Goal: Communication & Community: Answer question/provide support

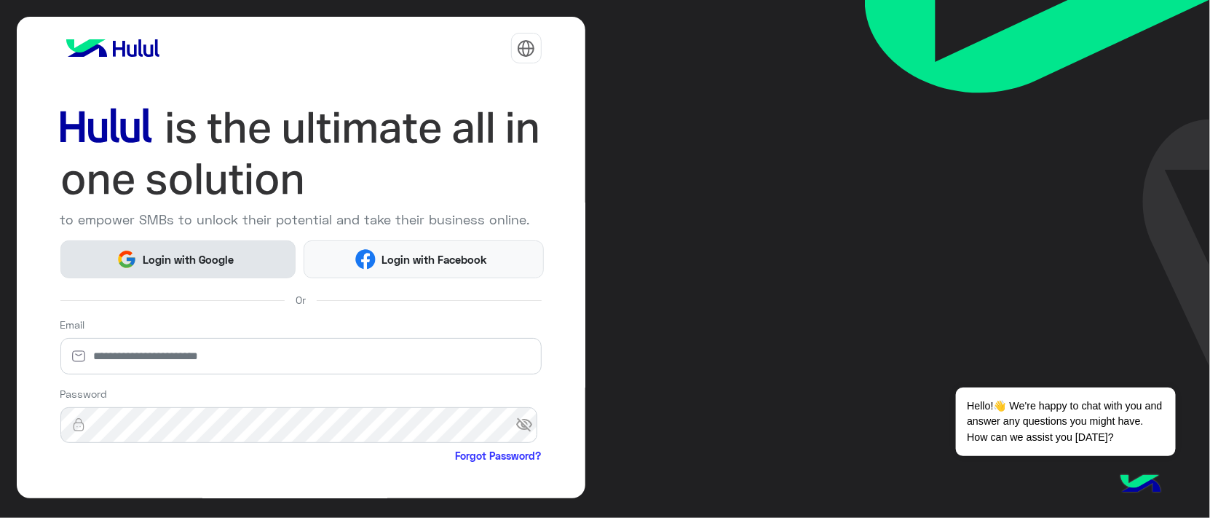
click at [186, 255] on span "Login with Google" at bounding box center [188, 259] width 102 height 17
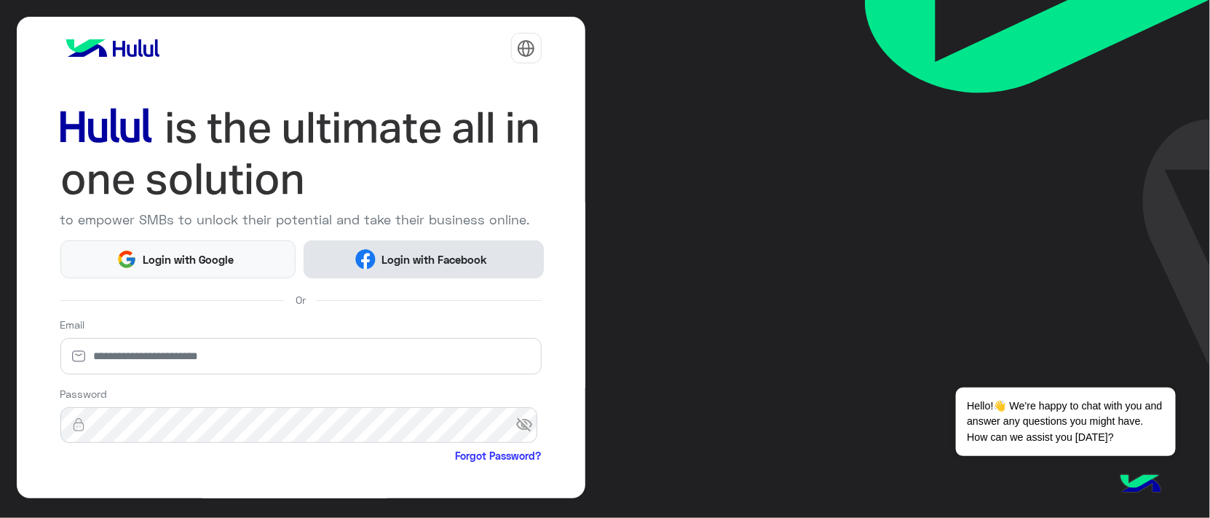
click at [359, 269] on button "Login with Facebook" at bounding box center [424, 258] width 241 height 37
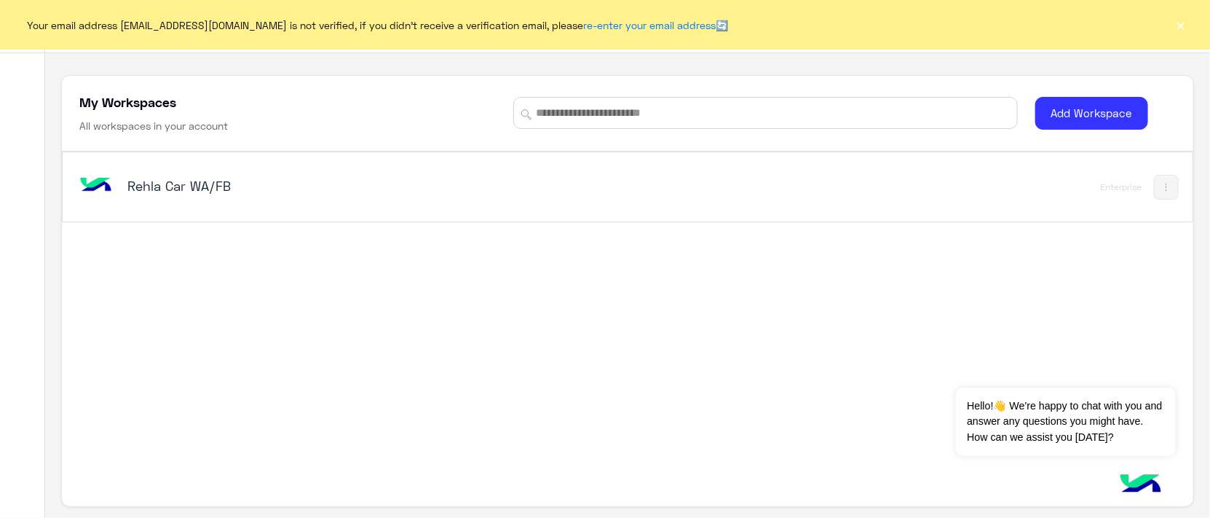
click at [249, 205] on div "Rehla Car WA/FB" at bounding box center [406, 187] width 661 height 42
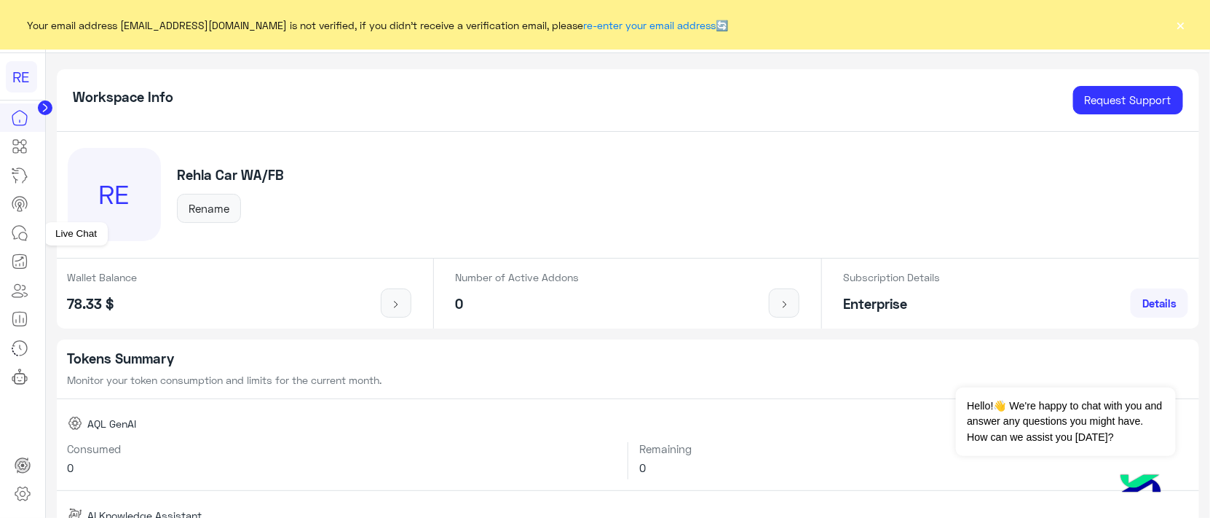
click at [28, 234] on icon at bounding box center [19, 232] width 17 height 17
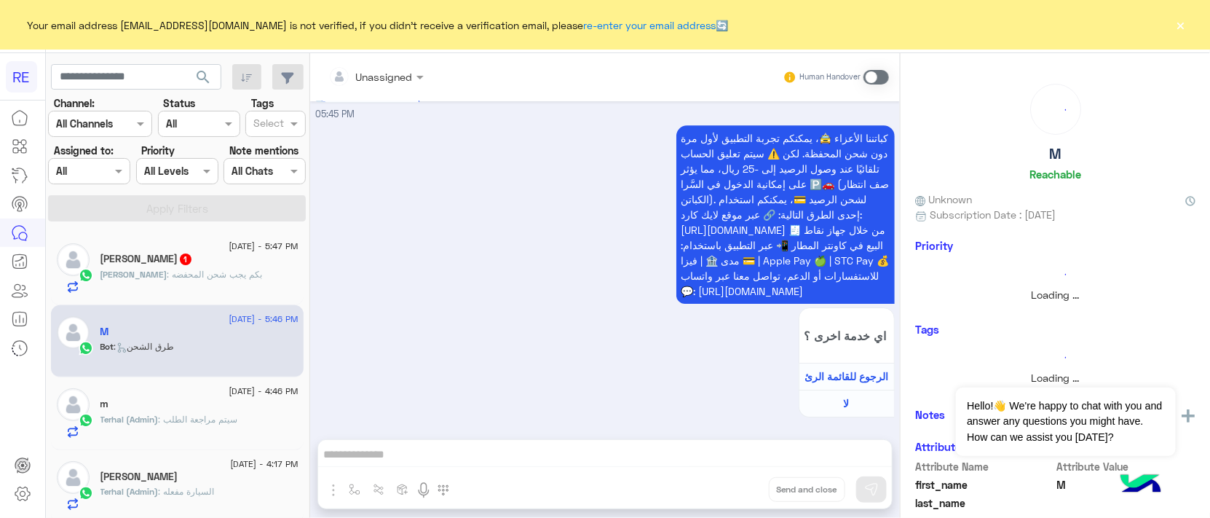
scroll to position [7, 0]
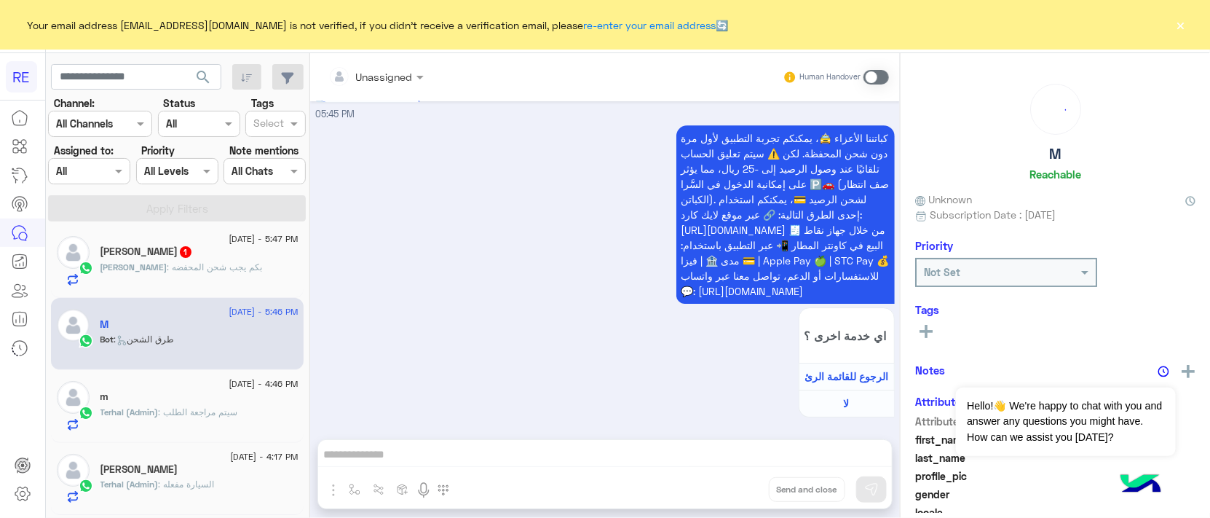
click at [176, 283] on div "احمد : بكم يجب شحن المحفضه" at bounding box center [199, 273] width 198 height 25
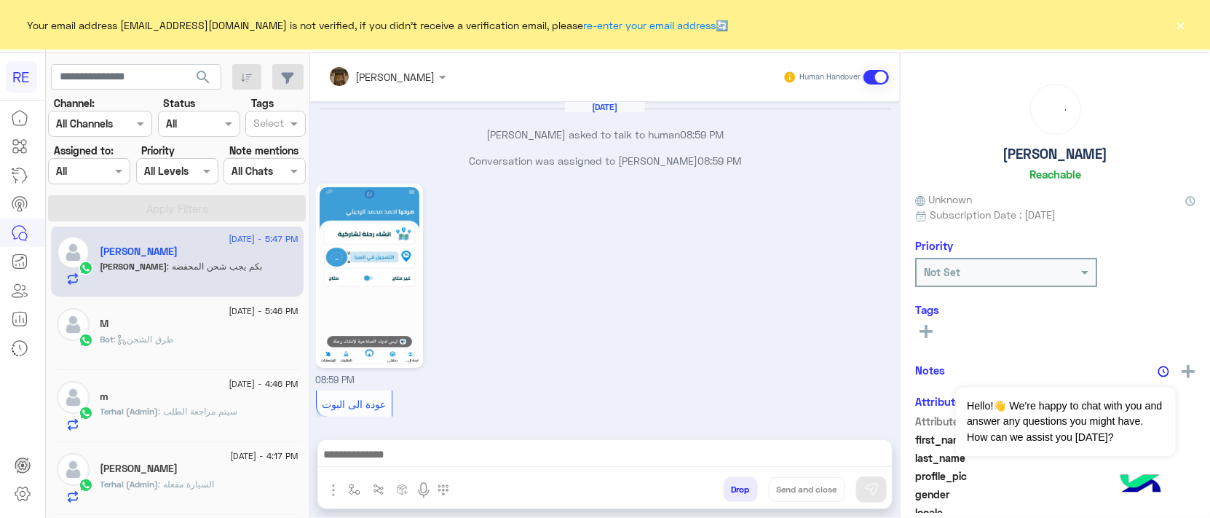
scroll to position [1848, 0]
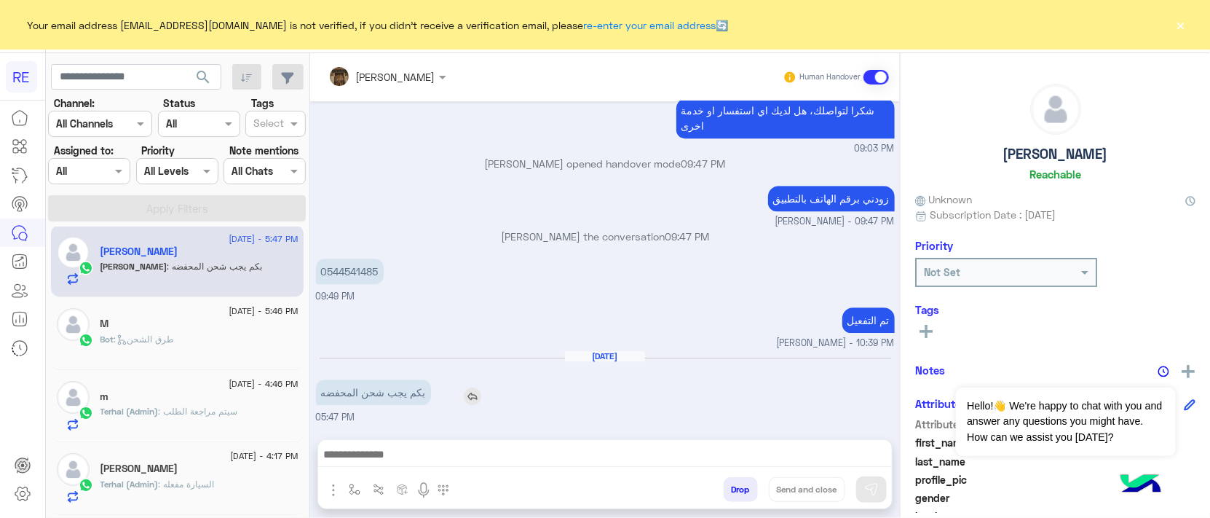
click at [391, 398] on p "بكم يجب شحن المحفضه" at bounding box center [373, 391] width 115 height 25
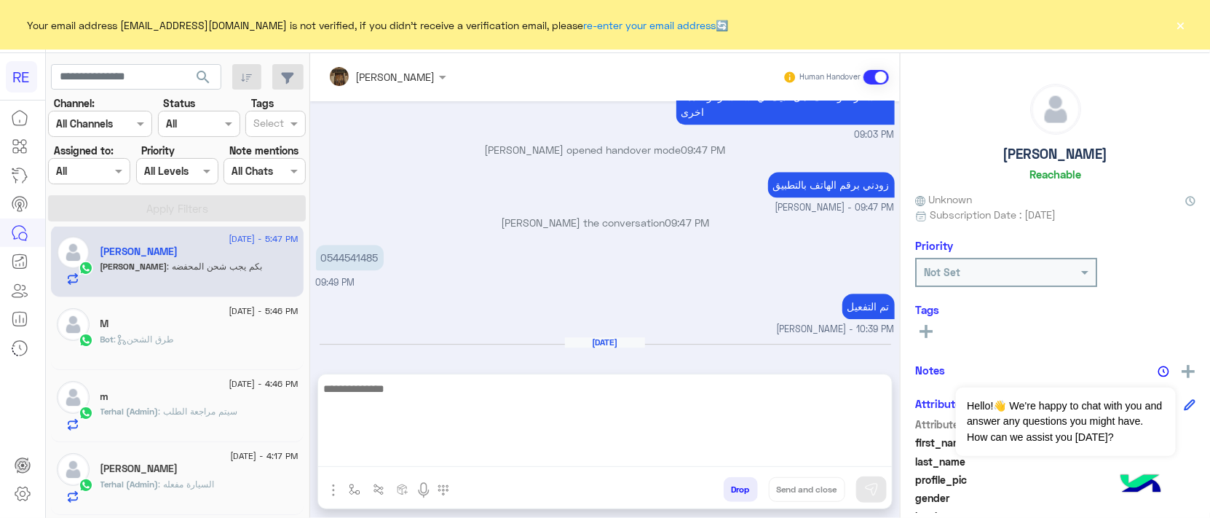
scroll to position [1854, 0]
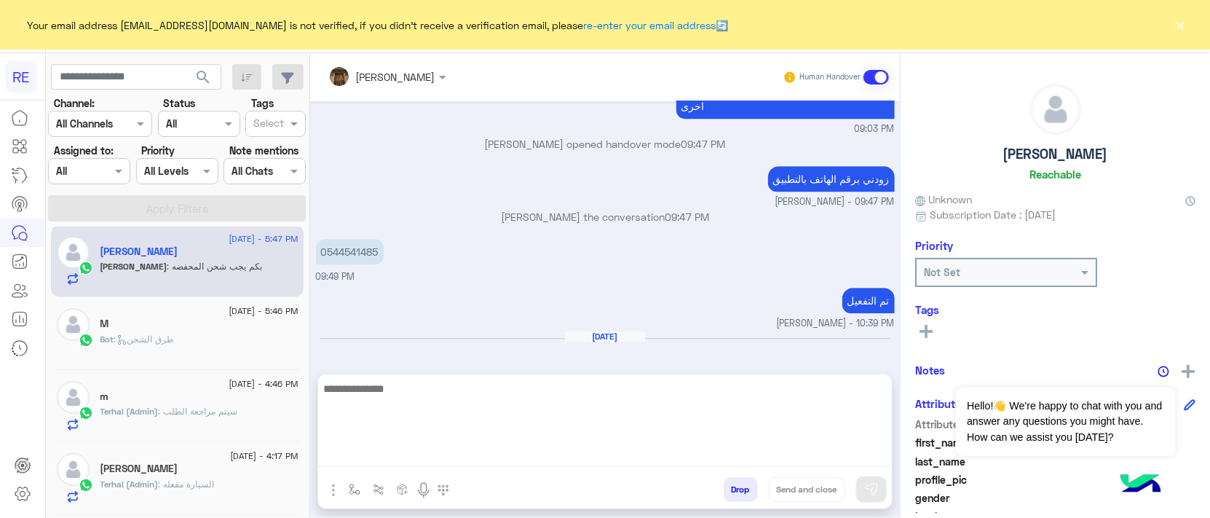
click at [415, 464] on textarea at bounding box center [605, 422] width 574 height 87
type textarea "**********"
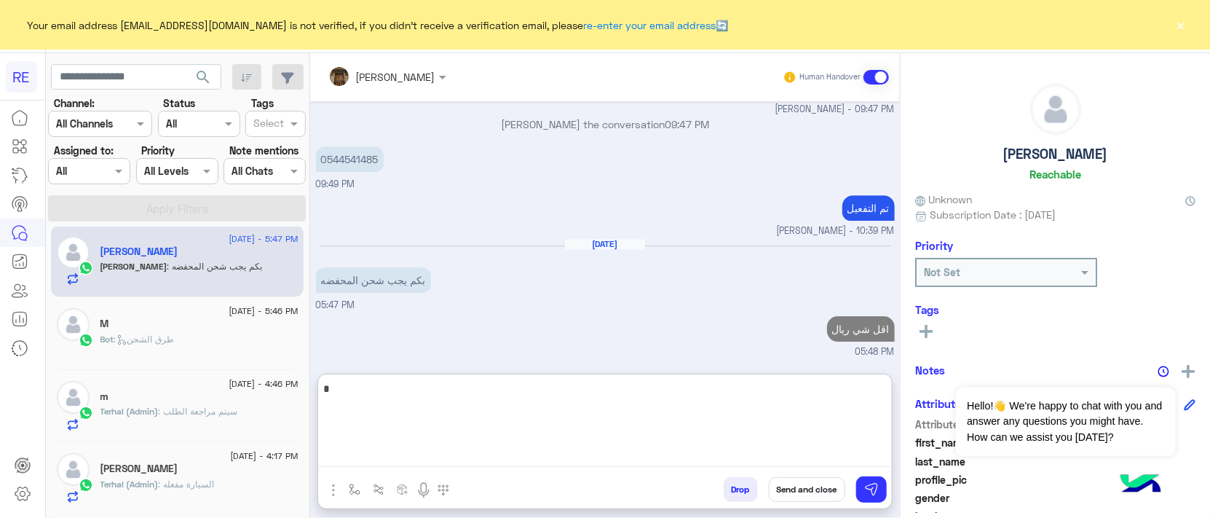
type textarea "**"
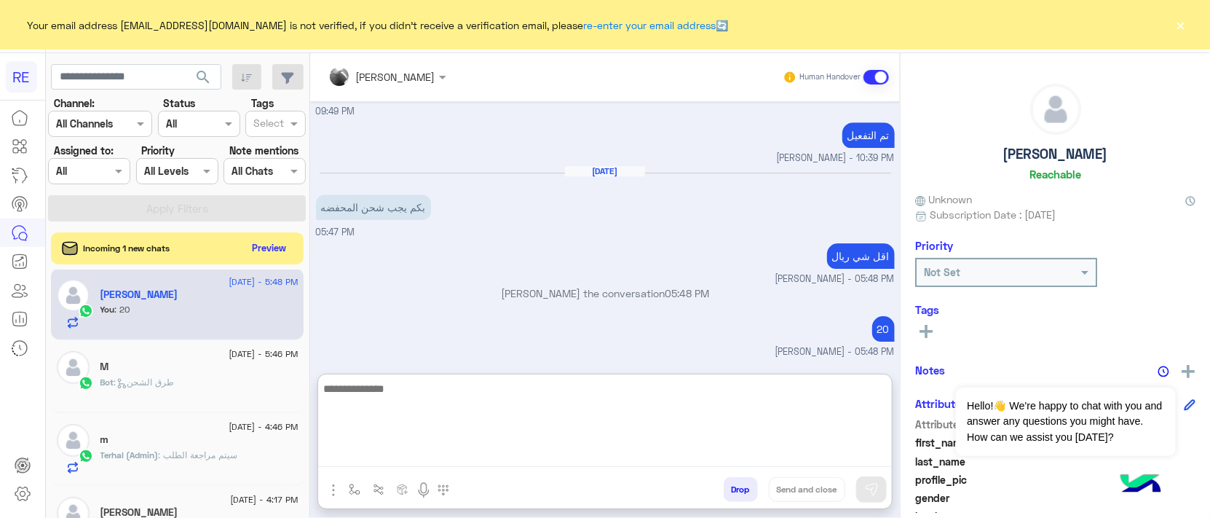
scroll to position [2033, 0]
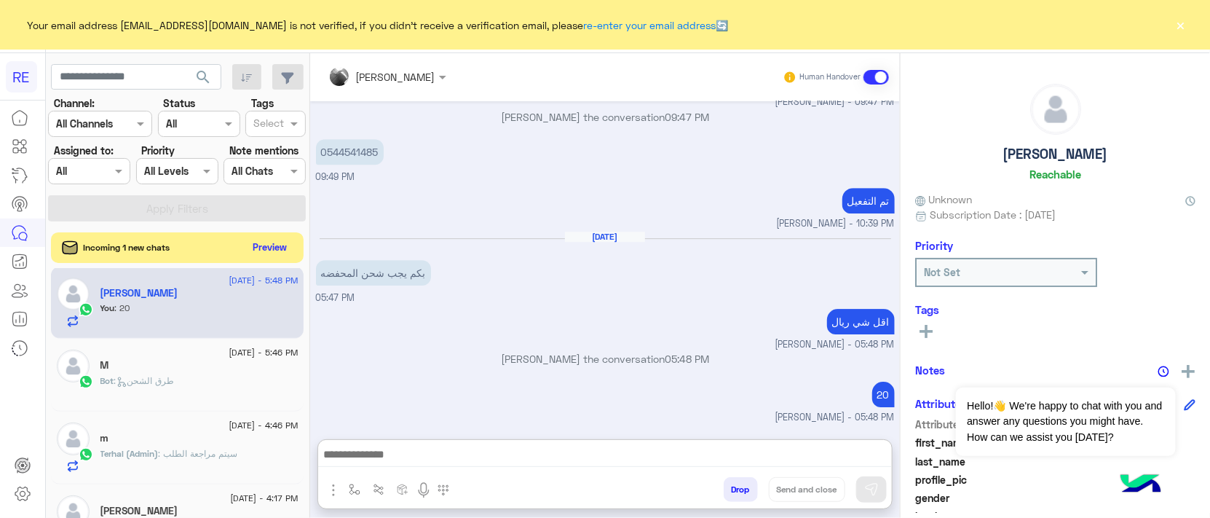
click at [256, 245] on button "Preview" at bounding box center [270, 247] width 45 height 20
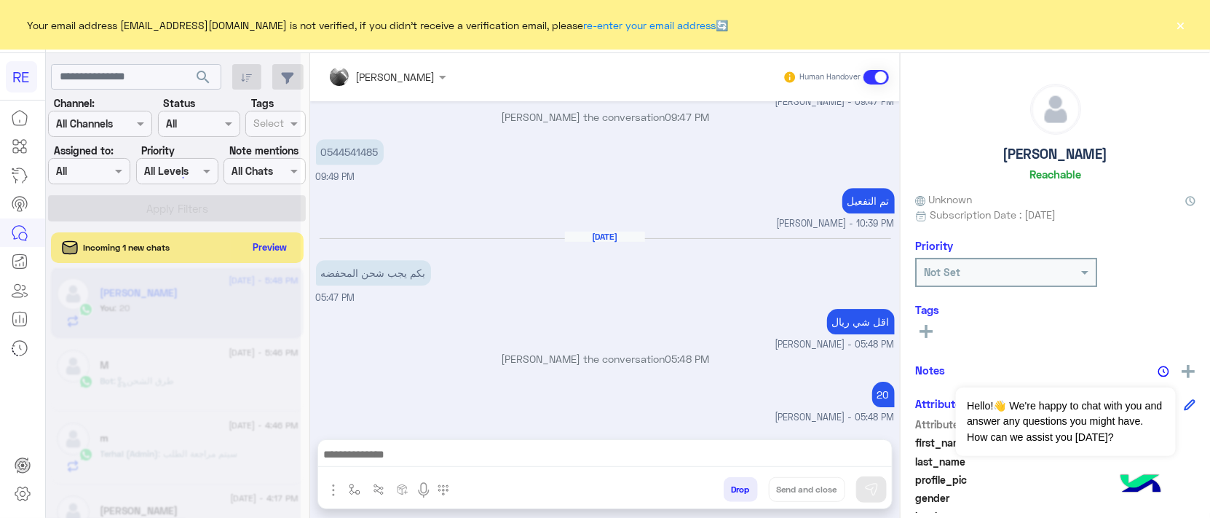
scroll to position [1968, 0]
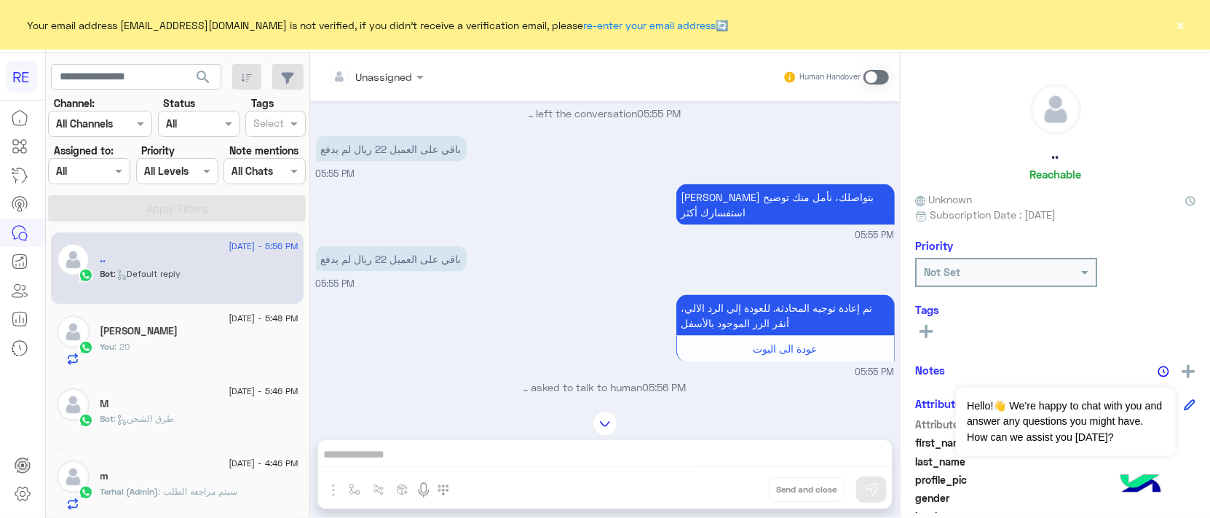
scroll to position [3506, 0]
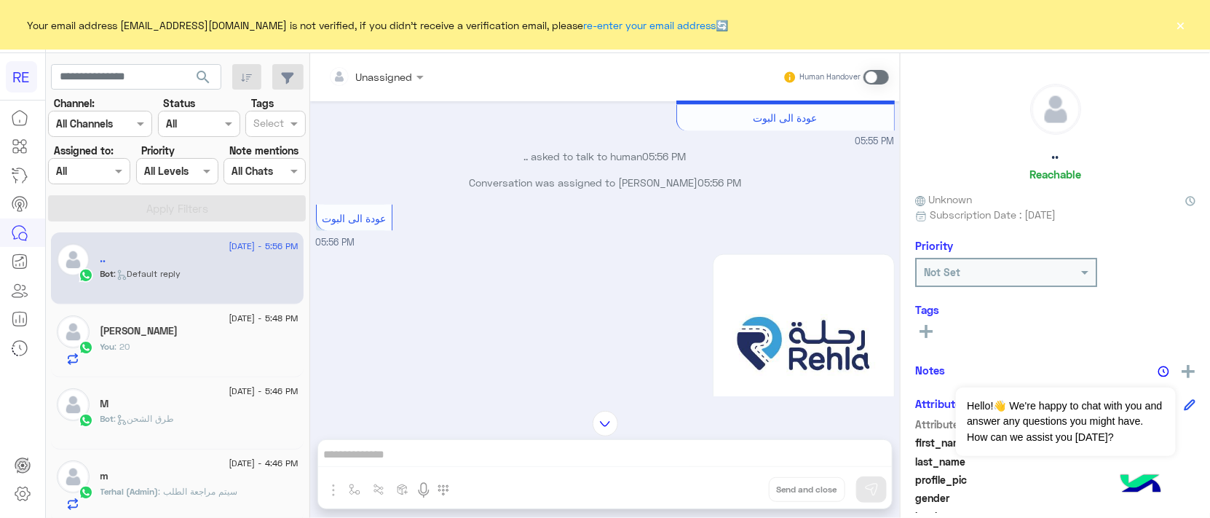
click at [881, 78] on span at bounding box center [876, 77] width 25 height 15
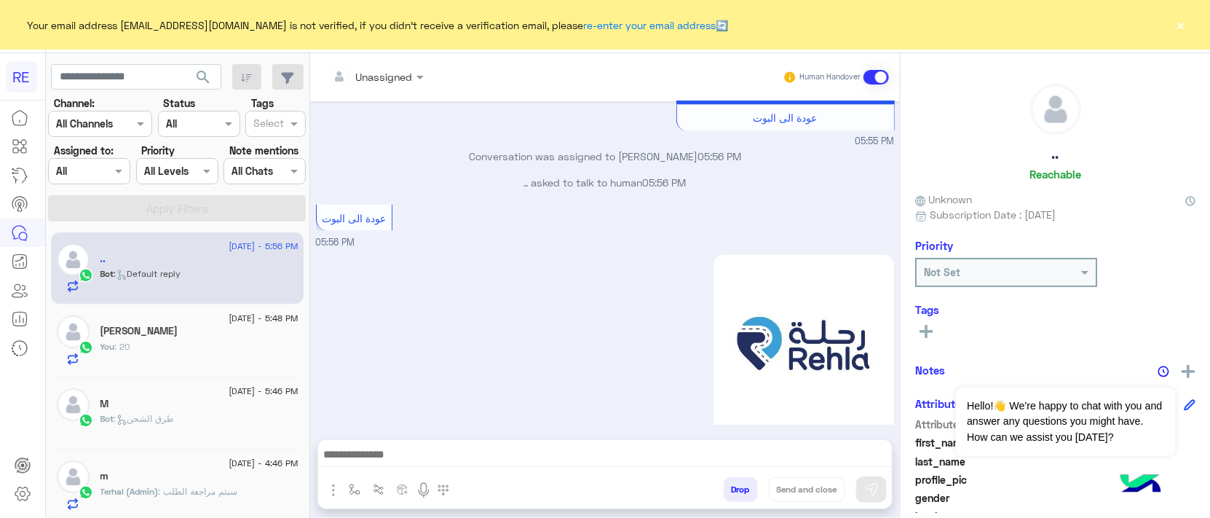
scroll to position [3714, 0]
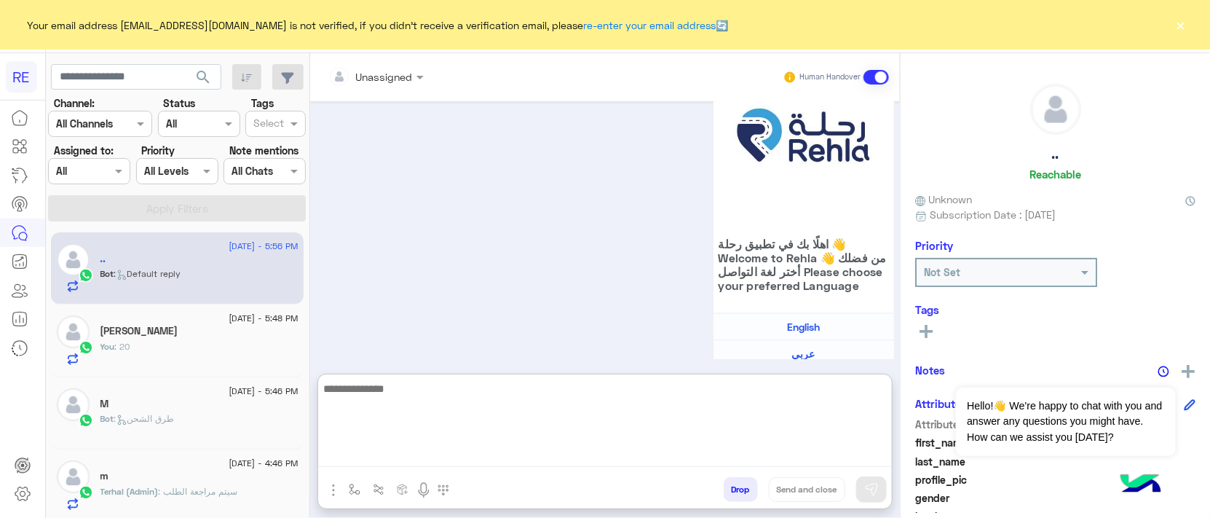
click at [416, 457] on textarea at bounding box center [605, 422] width 574 height 87
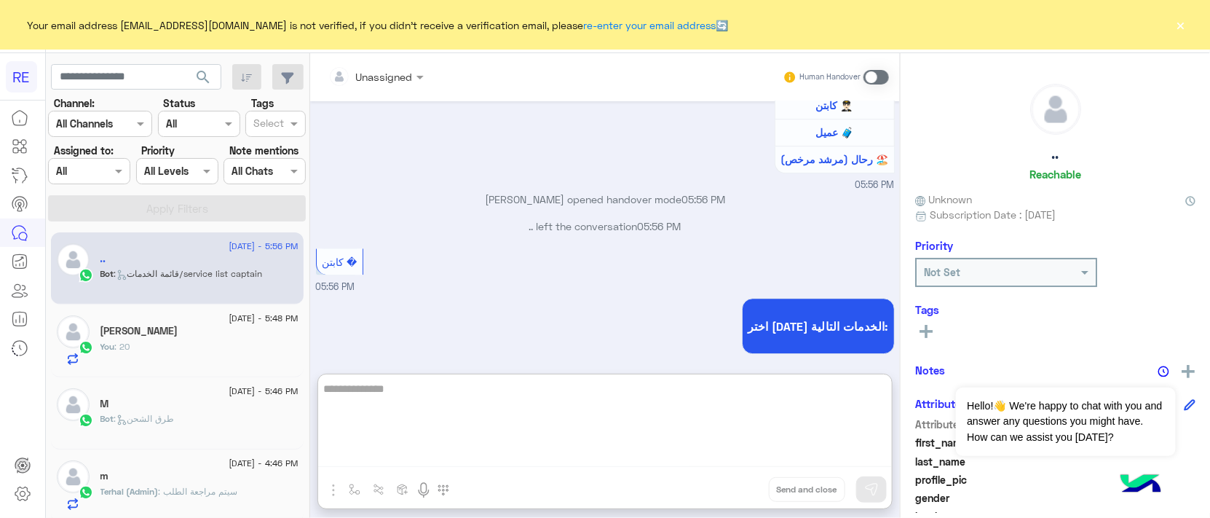
scroll to position [4272, 0]
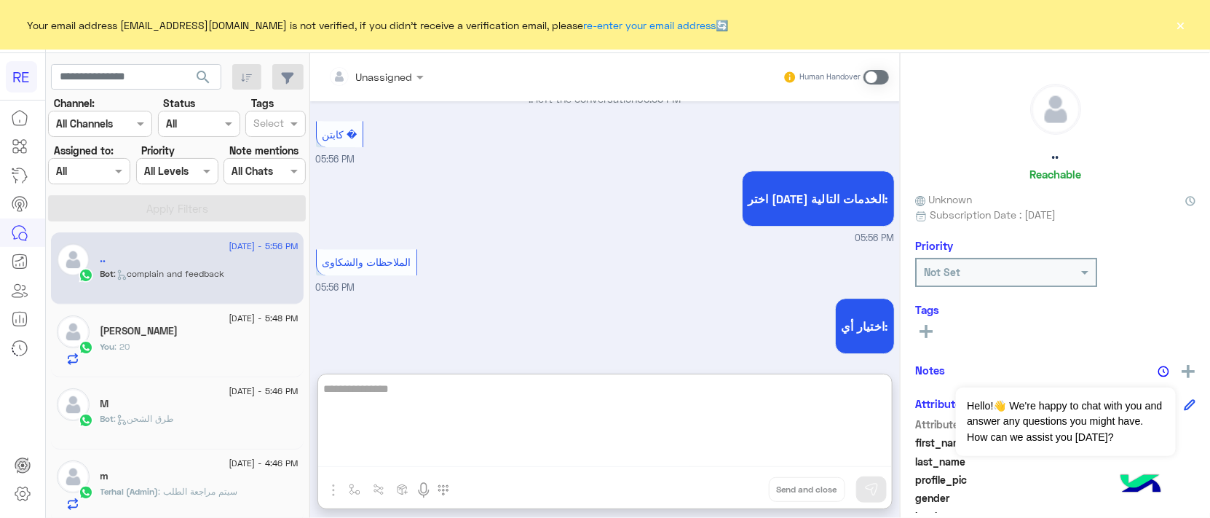
type textarea "**********"
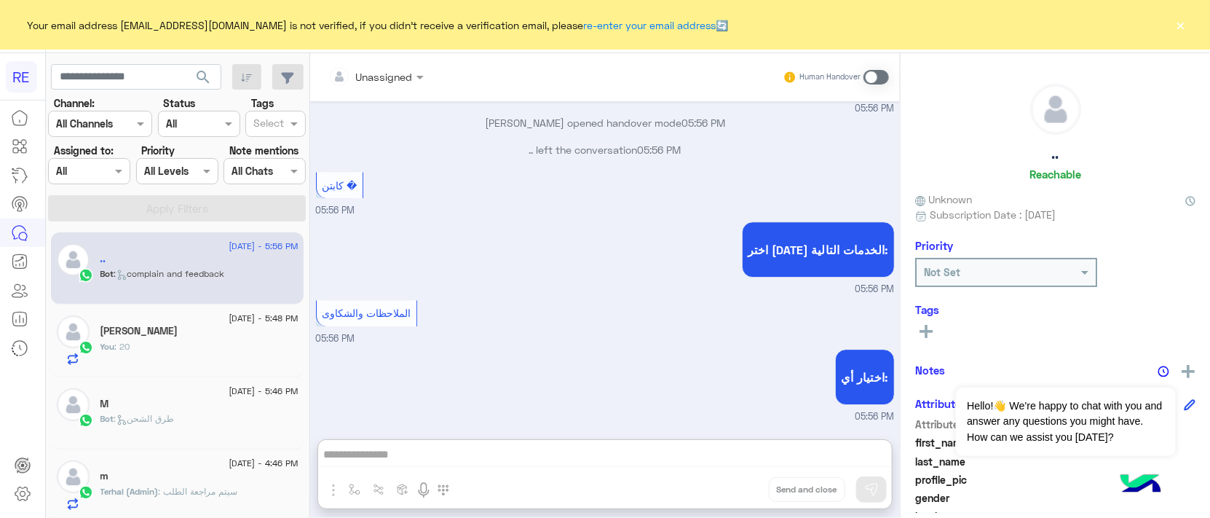
click at [880, 76] on span at bounding box center [876, 77] width 25 height 15
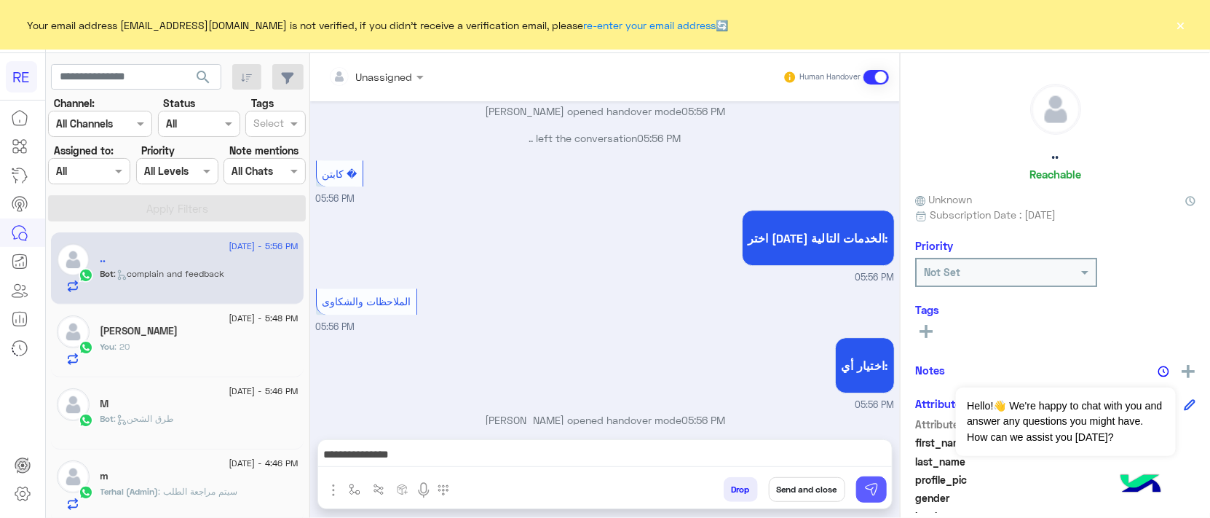
click at [872, 497] on button at bounding box center [871, 489] width 31 height 26
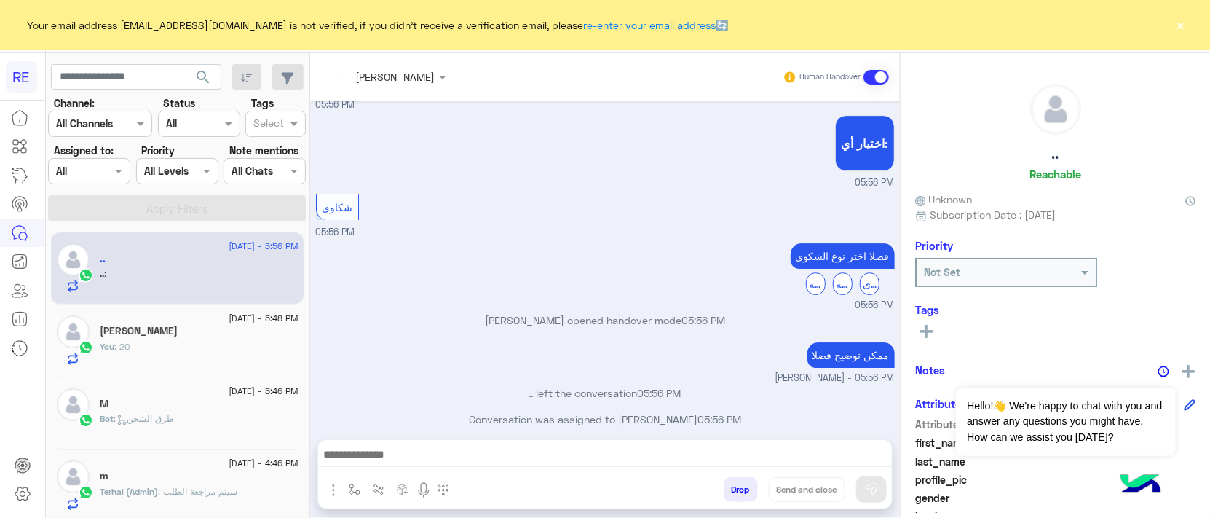
scroll to position [4502, 0]
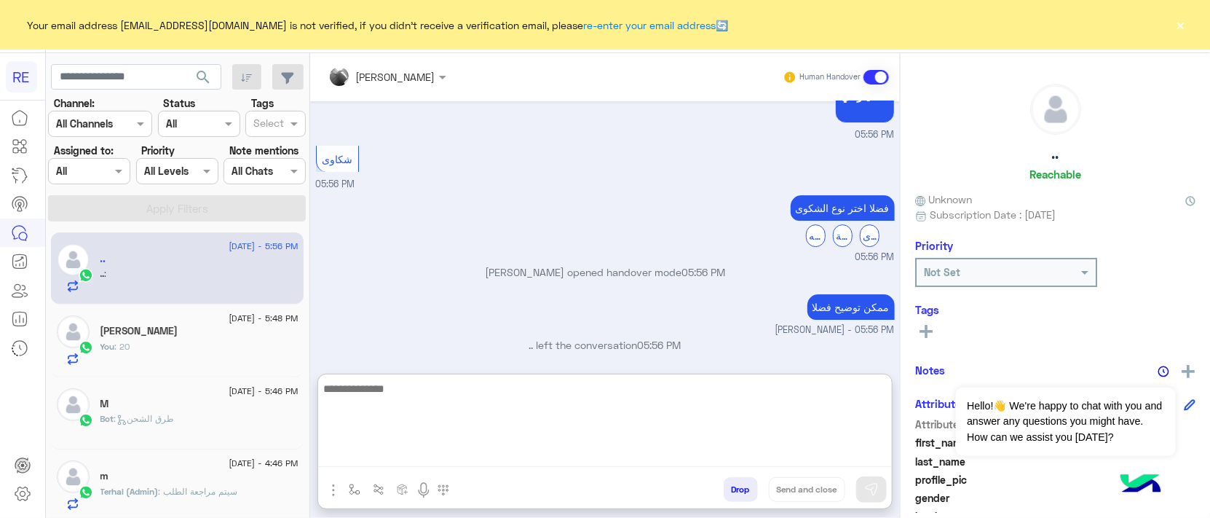
click at [628, 465] on textarea at bounding box center [605, 422] width 574 height 87
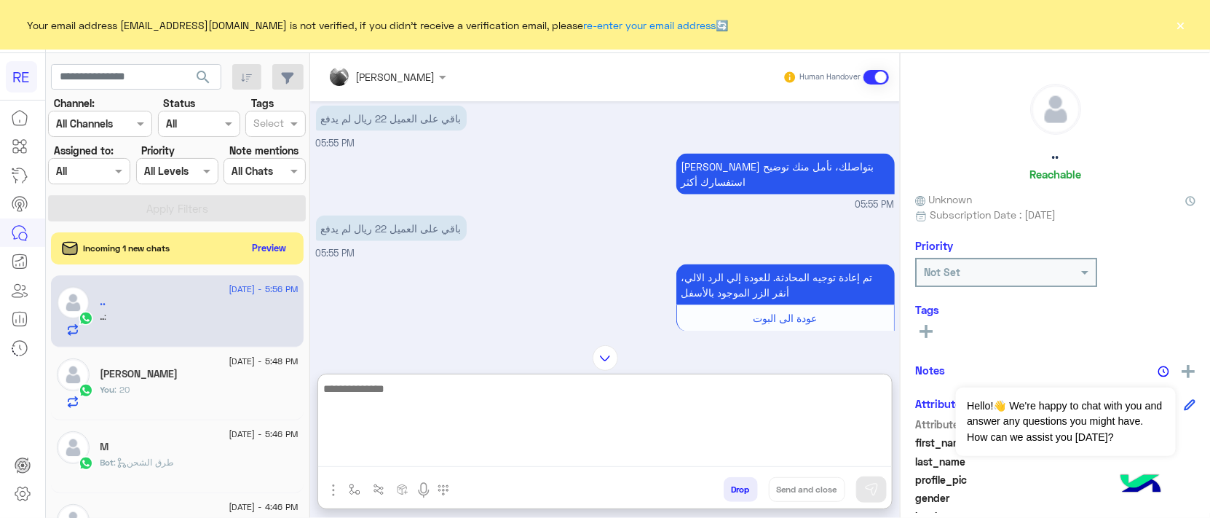
scroll to position [3203, 0]
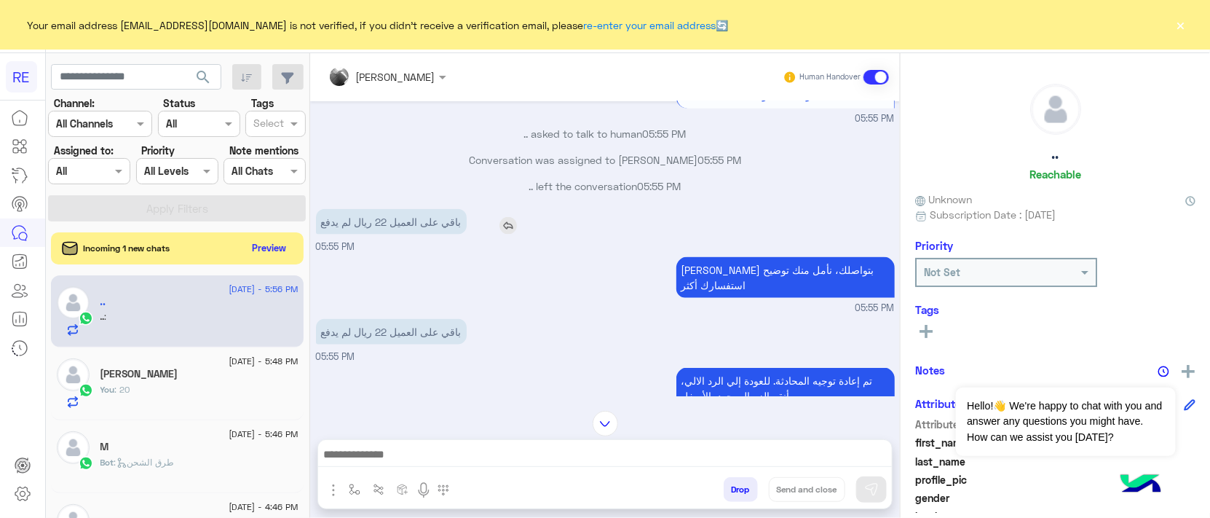
click at [435, 216] on p "باقي على العميل 22 ريال لم يدفع" at bounding box center [391, 221] width 151 height 25
click at [501, 327] on img at bounding box center [508, 335] width 17 height 17
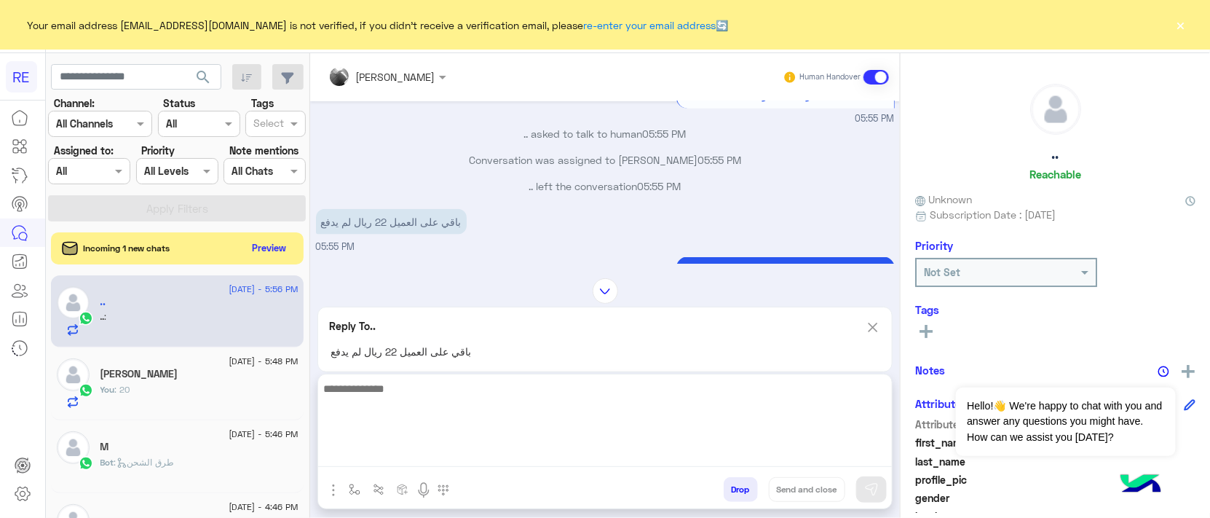
click at [500, 450] on textarea at bounding box center [605, 422] width 574 height 87
type textarea "**********"
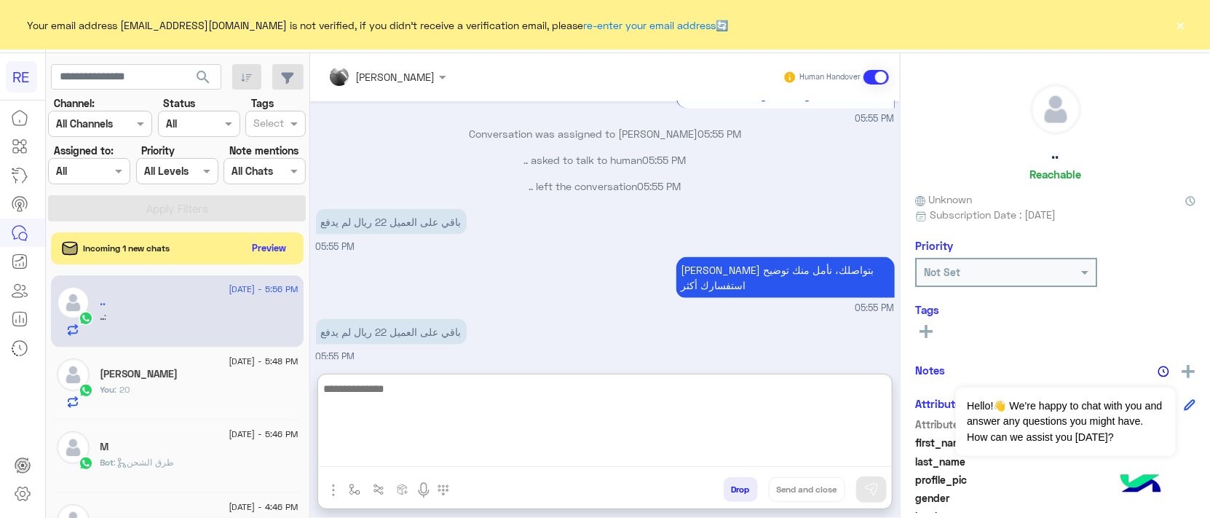
scroll to position [4640, 0]
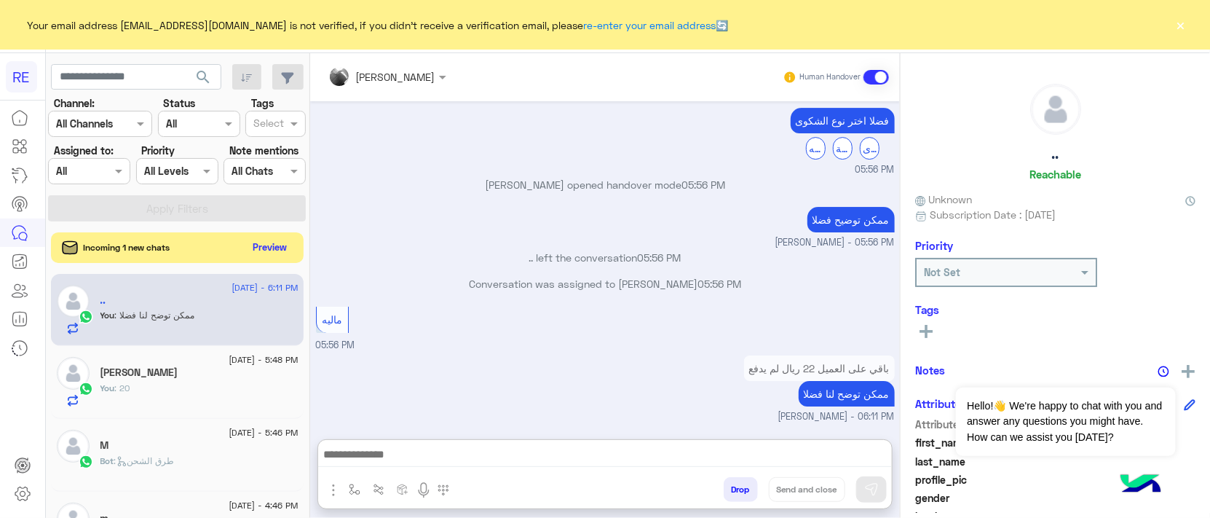
click at [274, 251] on button "Preview" at bounding box center [270, 247] width 45 height 20
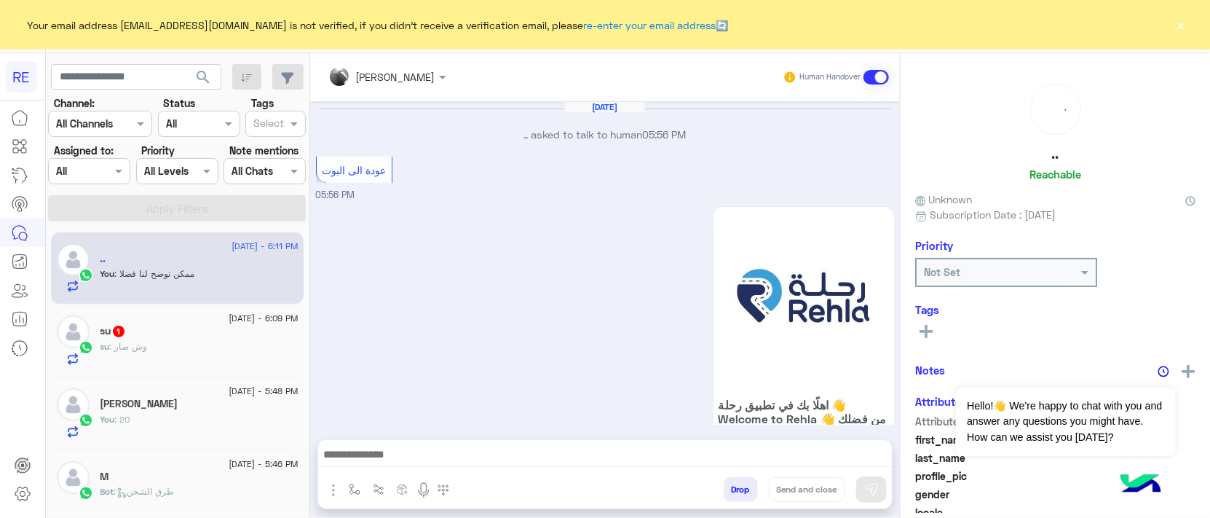
scroll to position [1050, 0]
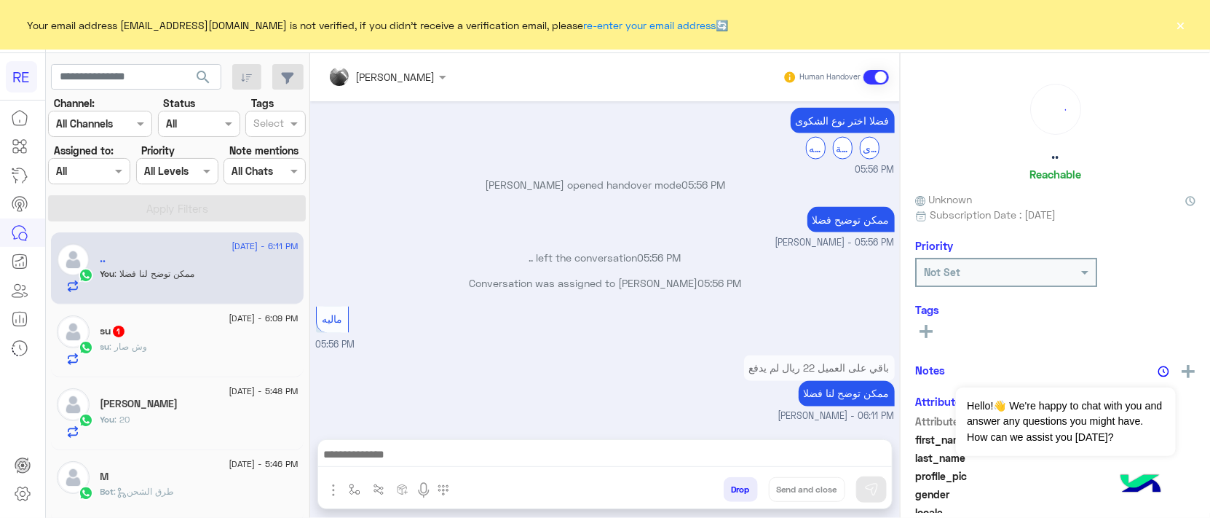
click at [189, 336] on div "su 1" at bounding box center [199, 332] width 198 height 15
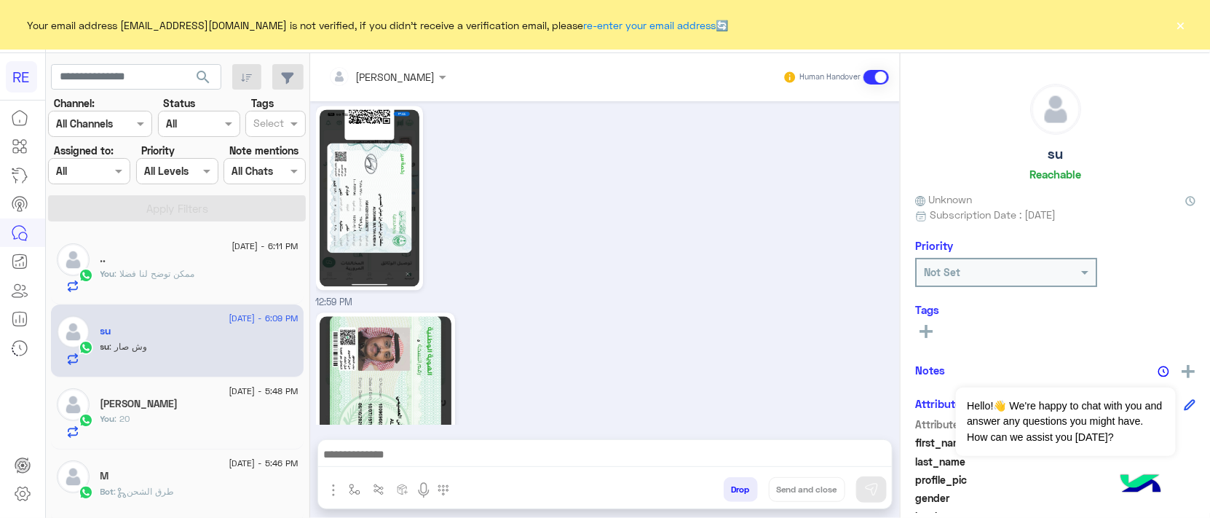
scroll to position [1530, 0]
